Goal: Information Seeking & Learning: Learn about a topic

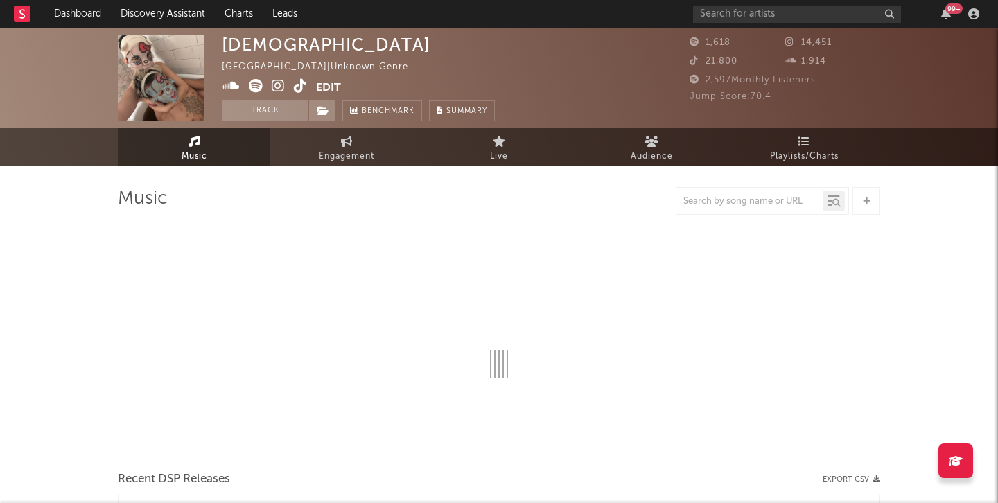
select select "1w"
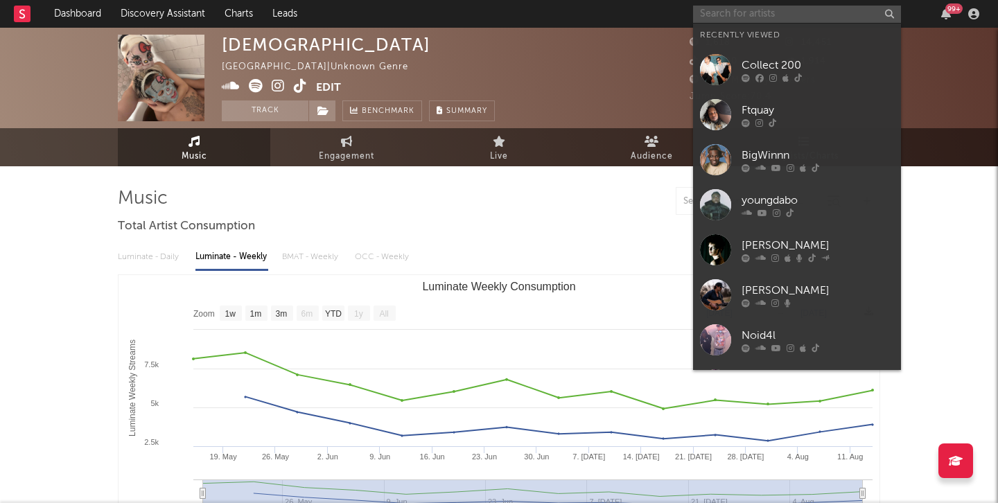
click at [764, 20] on input "text" at bounding box center [797, 14] width 208 height 17
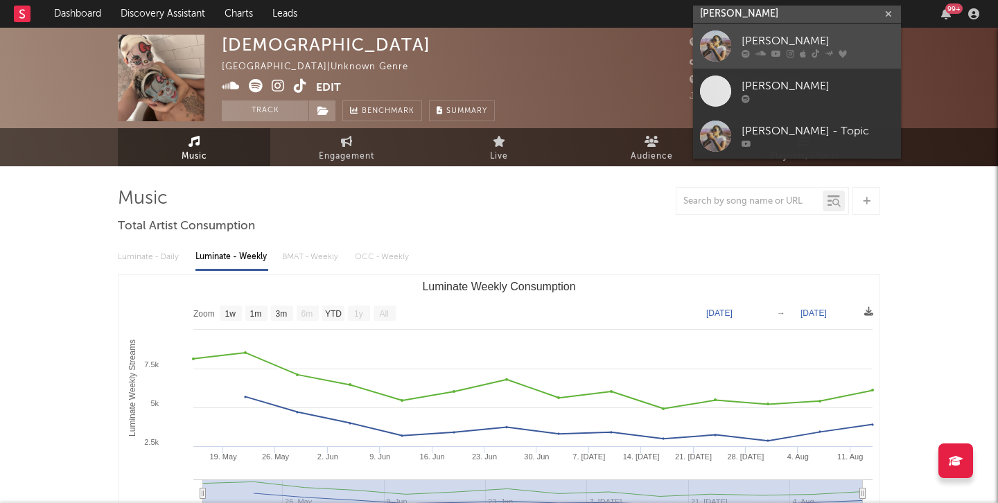
type input "[PERSON_NAME]"
click at [718, 46] on div at bounding box center [715, 45] width 31 height 31
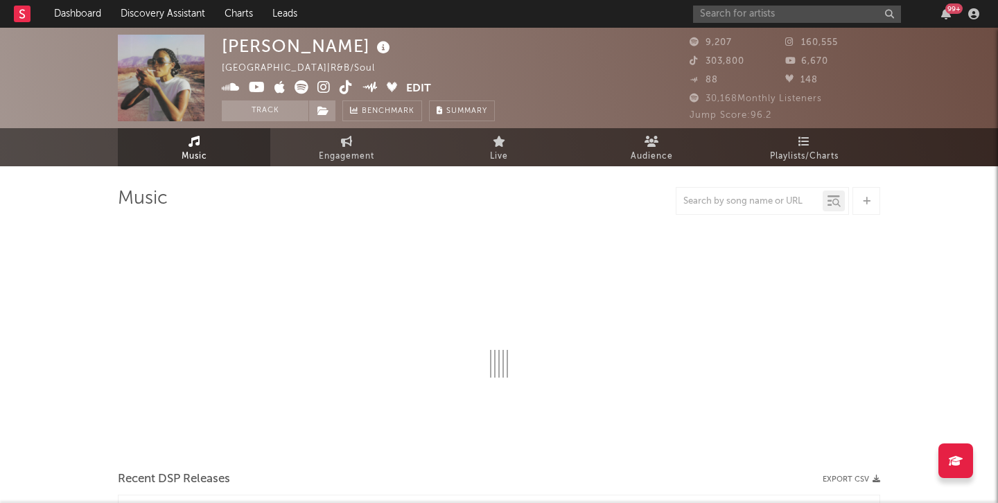
select select "1w"
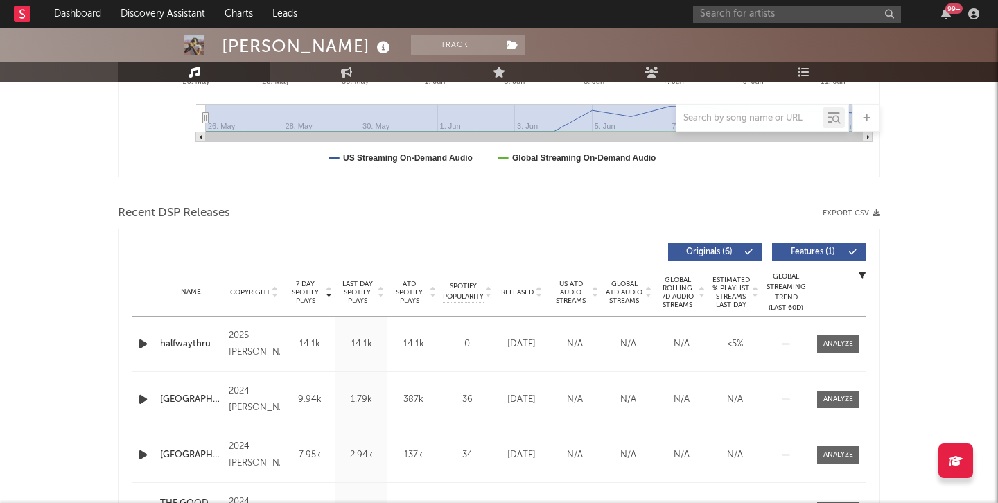
scroll to position [523, 0]
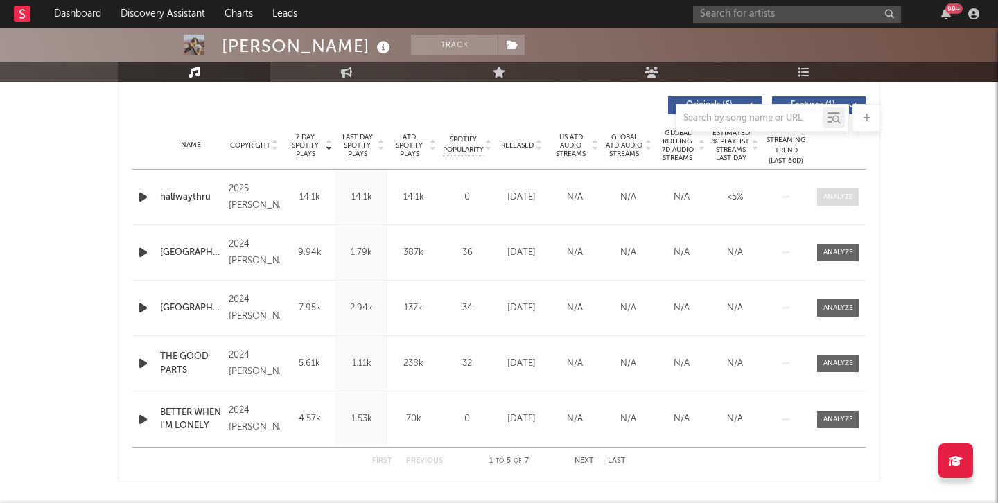
click at [839, 195] on div at bounding box center [838, 197] width 30 height 10
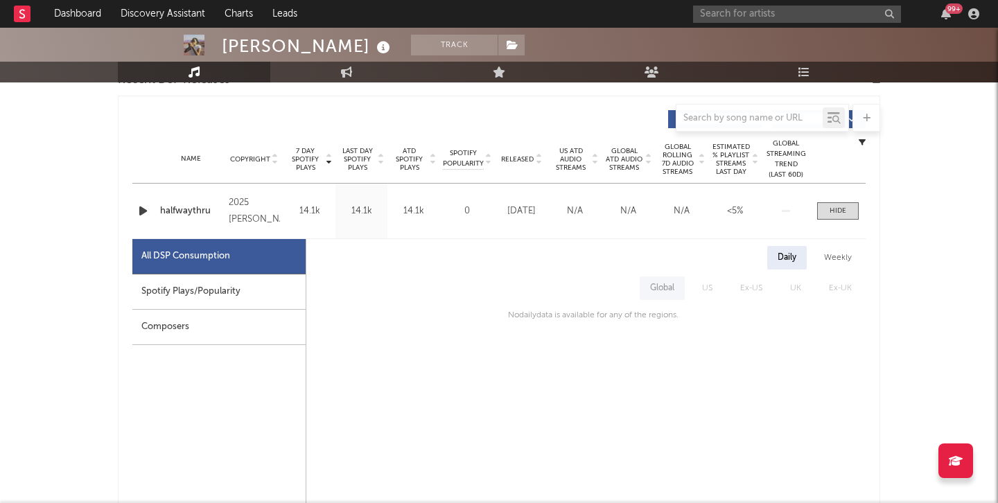
scroll to position [508, 0]
click at [715, 285] on span "US" at bounding box center [707, 289] width 38 height 24
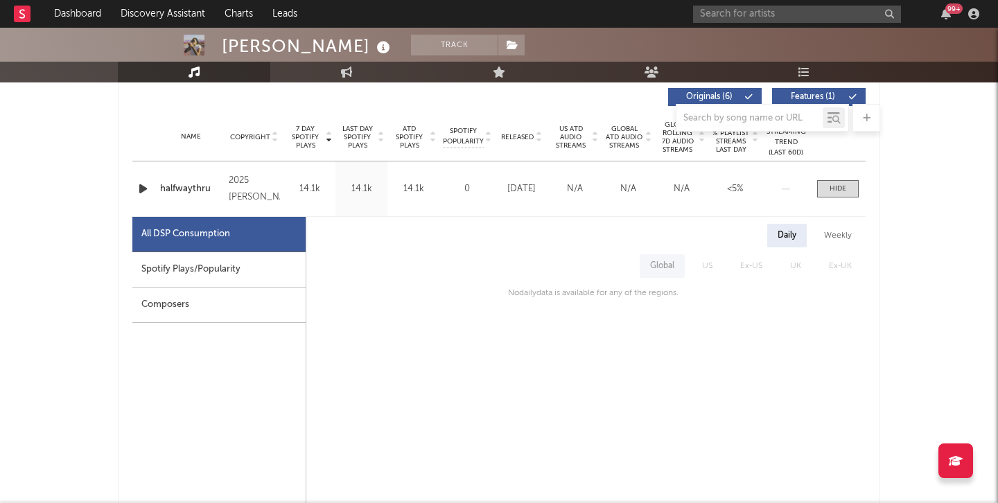
scroll to position [514, 0]
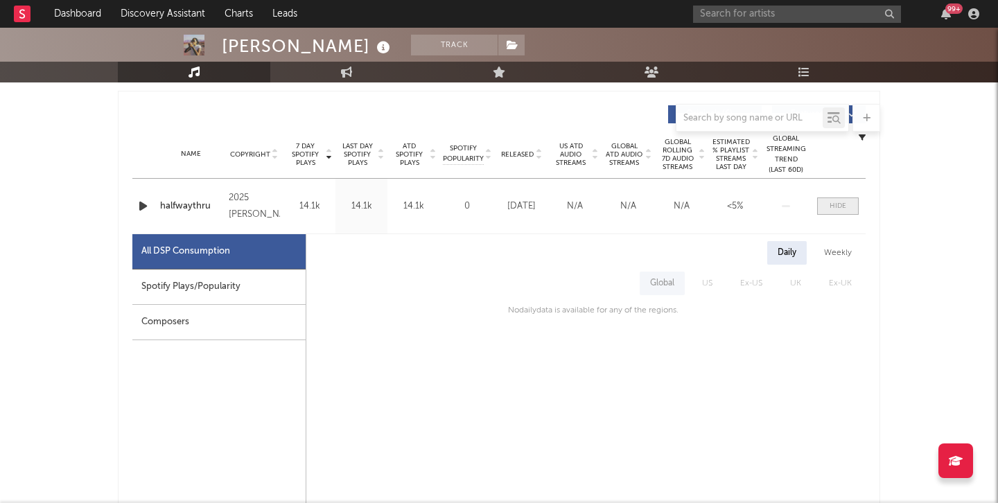
click at [828, 203] on span at bounding box center [838, 206] width 42 height 17
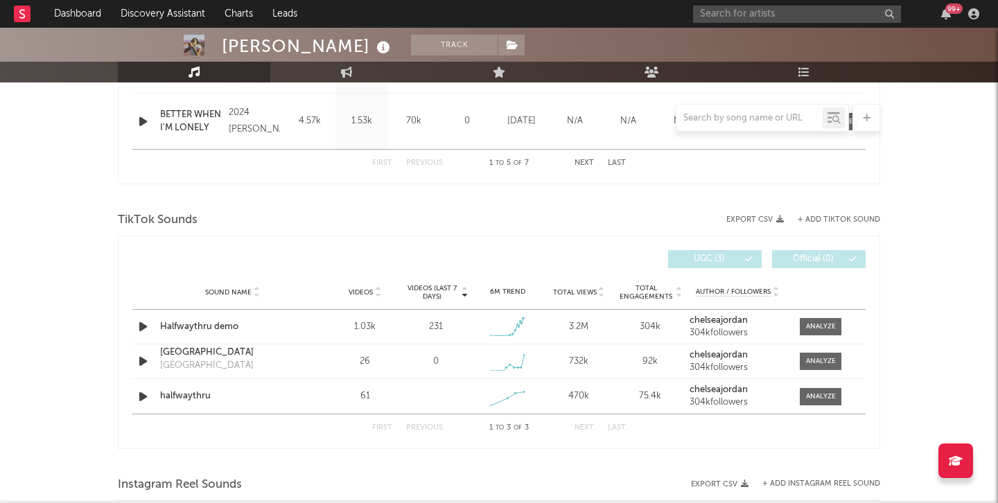
scroll to position [796, 0]
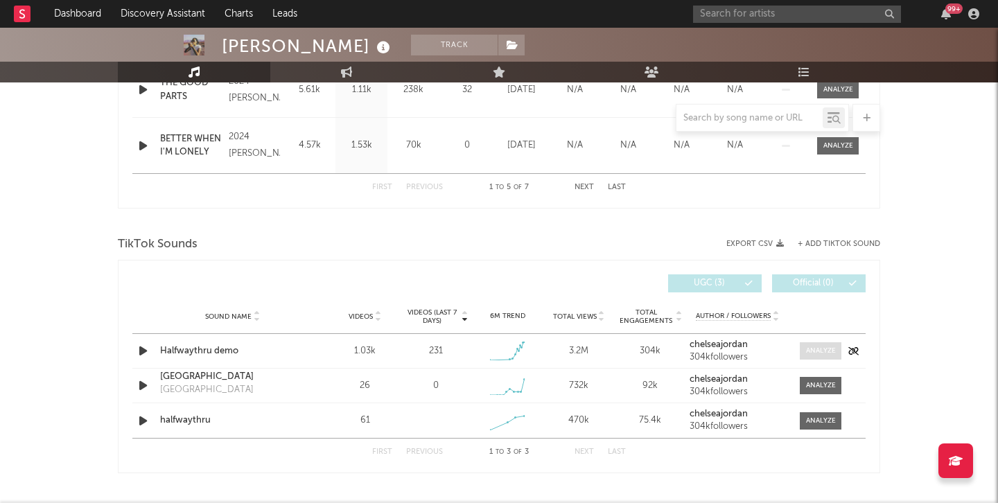
click at [805, 350] on span at bounding box center [821, 350] width 42 height 17
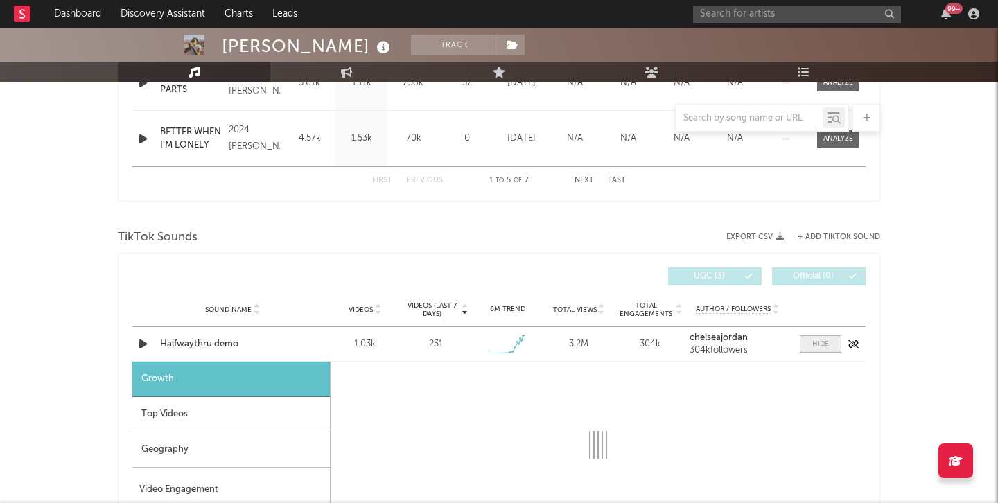
select select "1w"
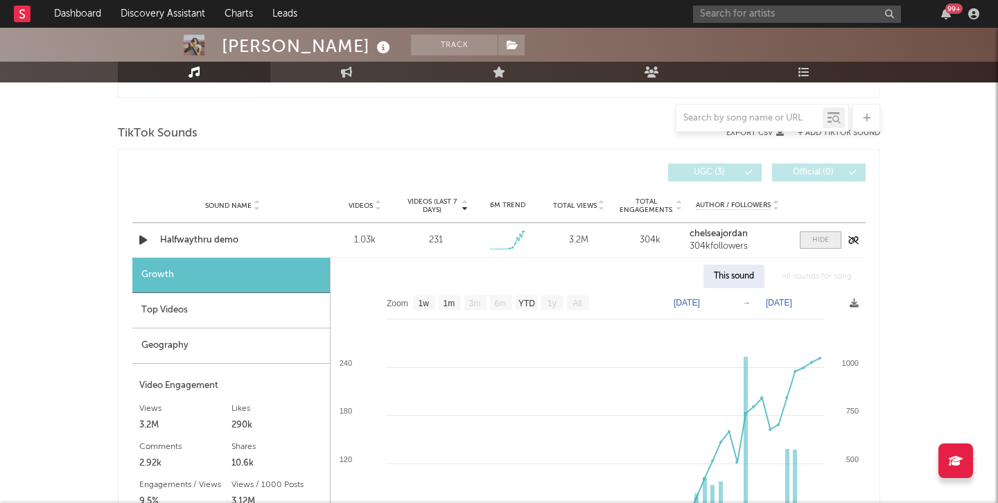
scroll to position [978, 0]
